Goal: Task Accomplishment & Management: Manage account settings

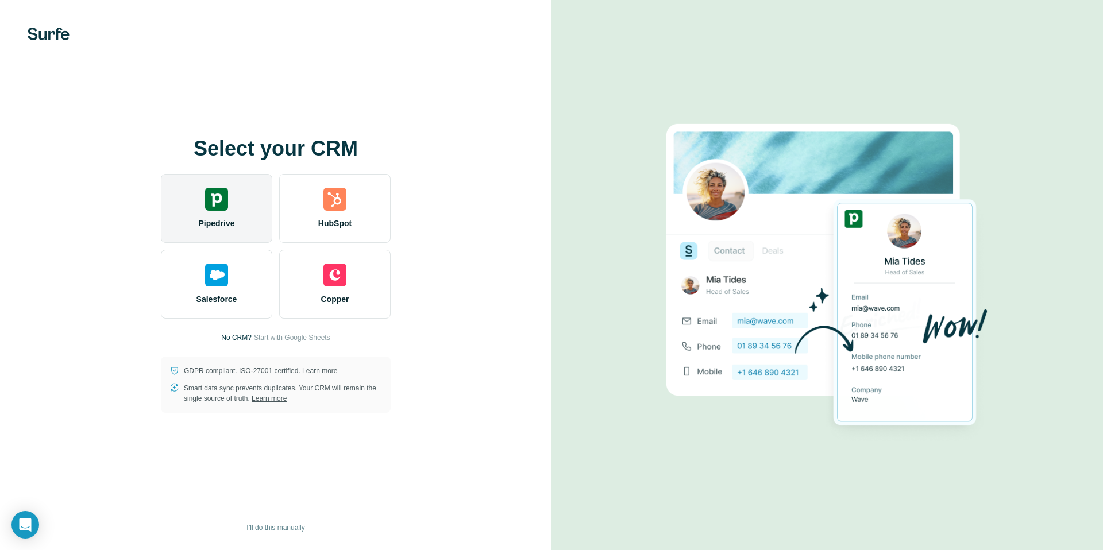
click at [224, 206] on img at bounding box center [216, 199] width 23 height 23
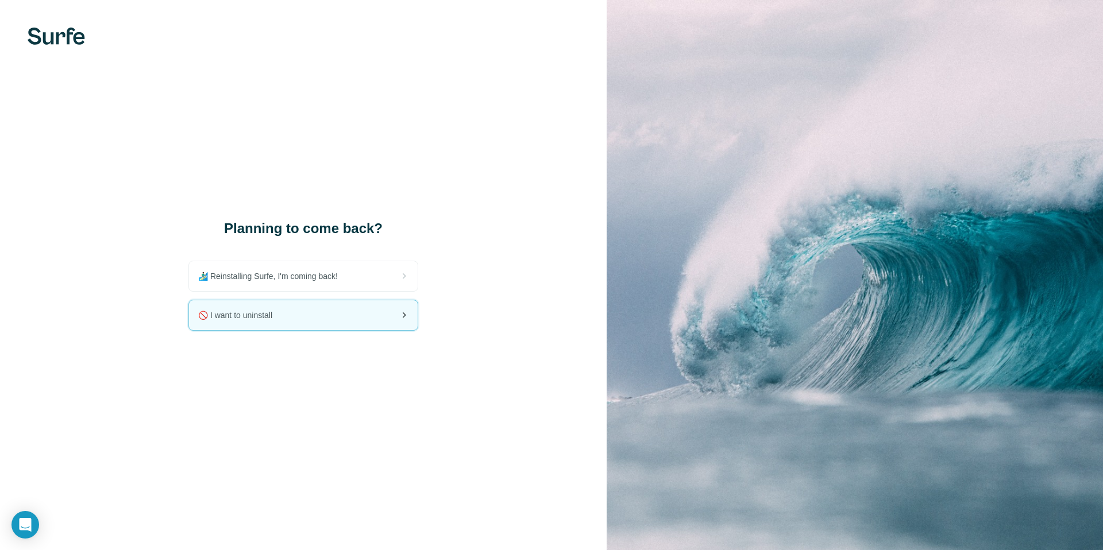
click at [245, 318] on span "🚫 I want to uninstall" at bounding box center [239, 315] width 83 height 11
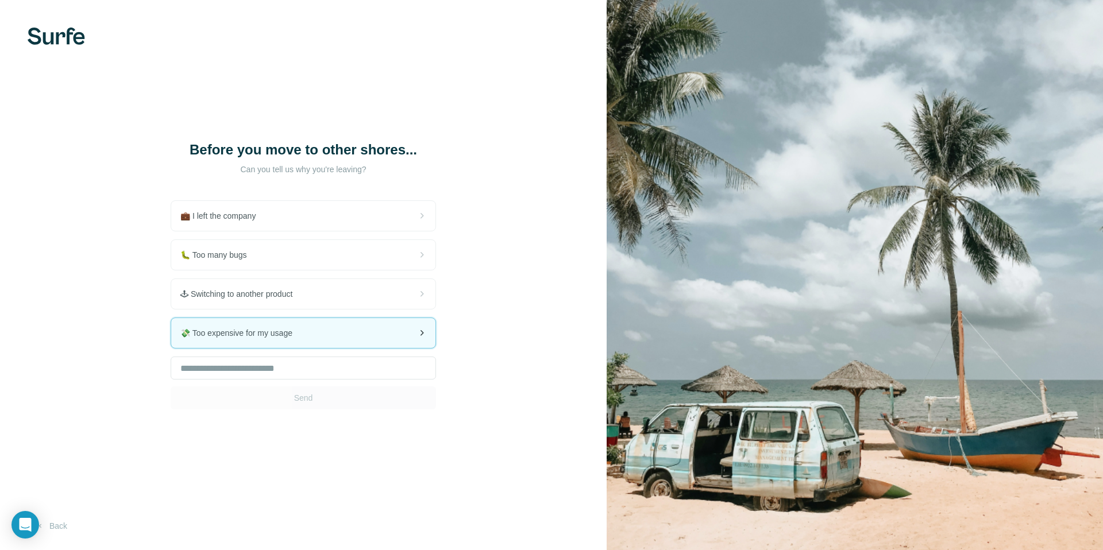
click at [297, 338] on span "💸 Too expensive for my usage" at bounding box center [240, 332] width 121 height 11
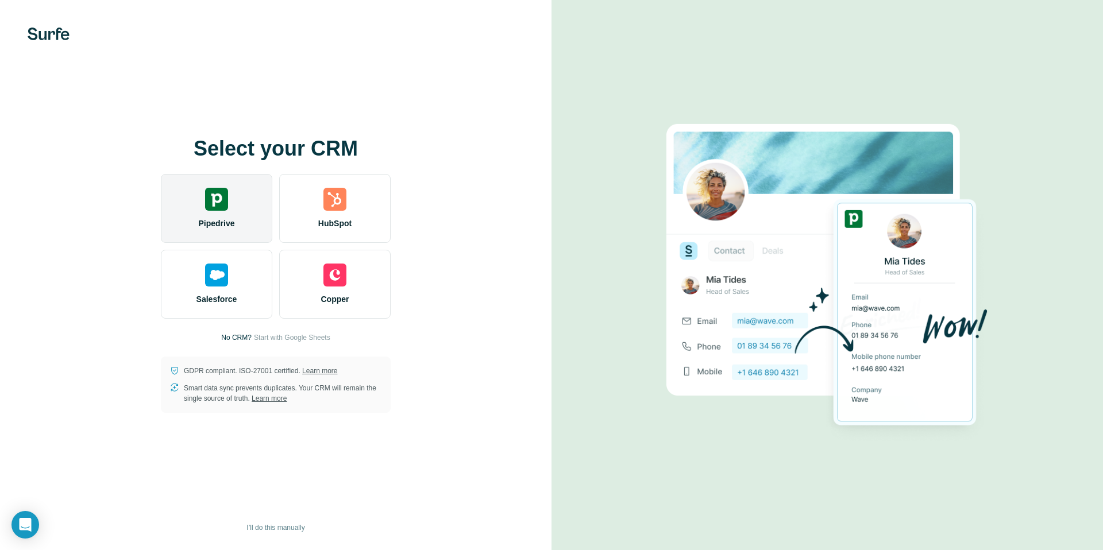
click at [234, 219] on span "Pipedrive" at bounding box center [216, 223] width 36 height 11
